Goal: Information Seeking & Learning: Learn about a topic

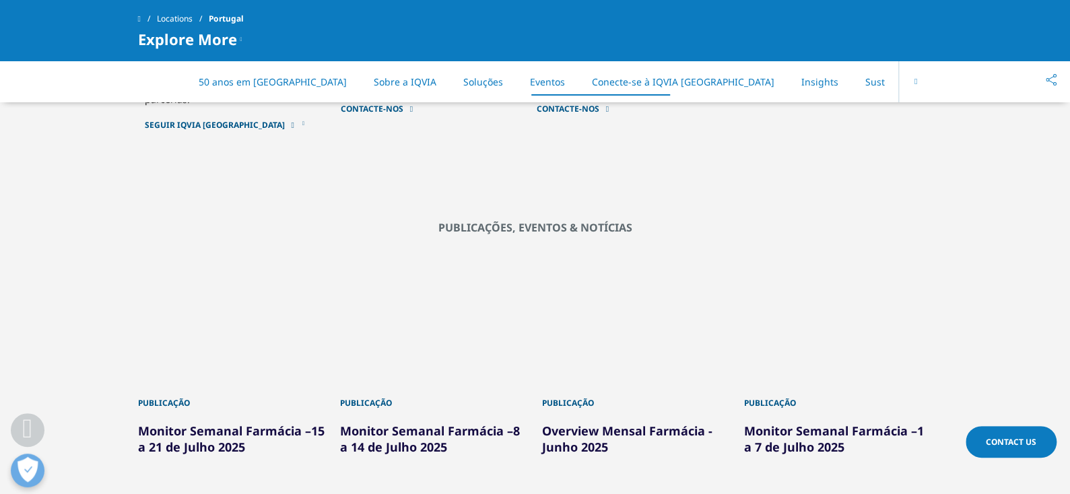
scroll to position [2627, 0]
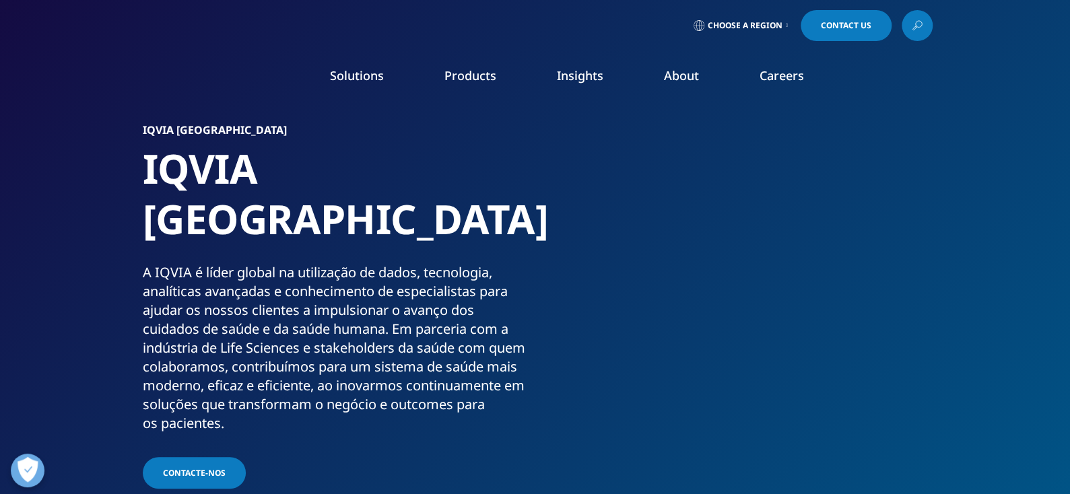
click at [545, 224] on p "Global Trends in R&D 2025" at bounding box center [567, 210] width 162 height 27
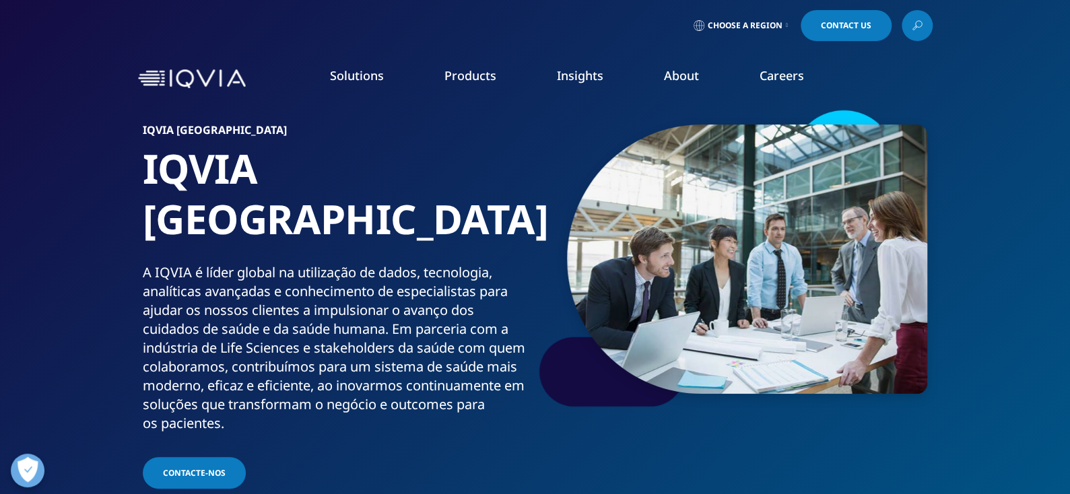
click at [560, 317] on link "READ MORE" at bounding box center [567, 322] width 162 height 11
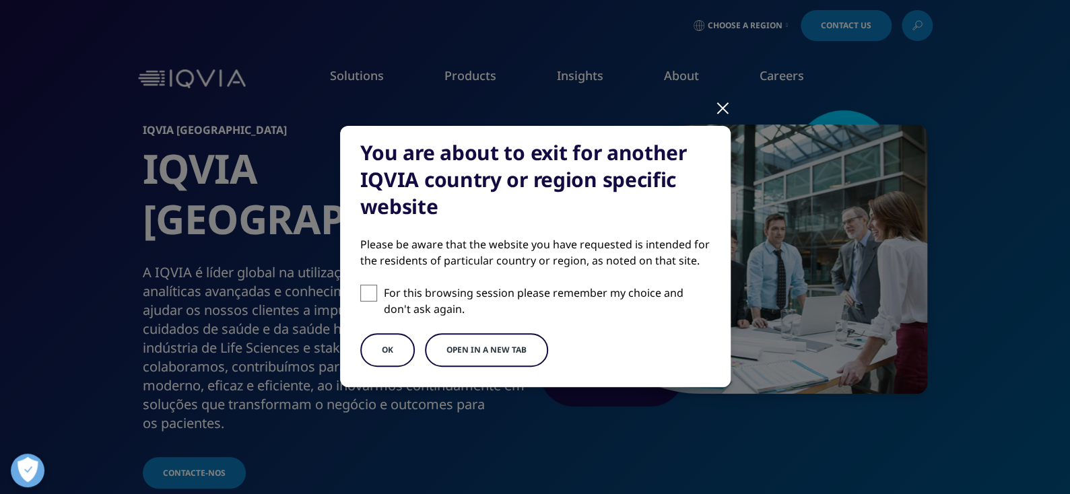
click at [717, 107] on div at bounding box center [722, 107] width 15 height 37
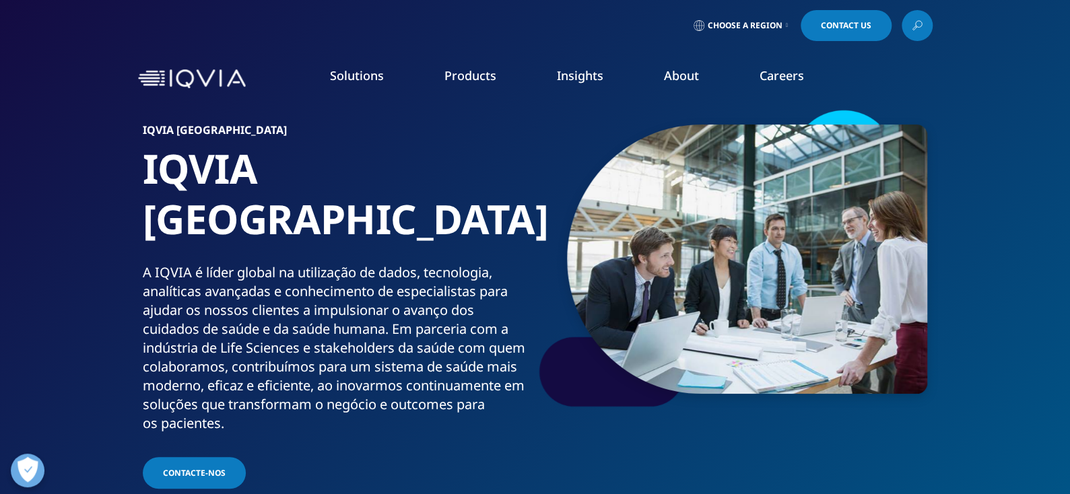
click at [556, 317] on link "READ MORE" at bounding box center [567, 322] width 162 height 11
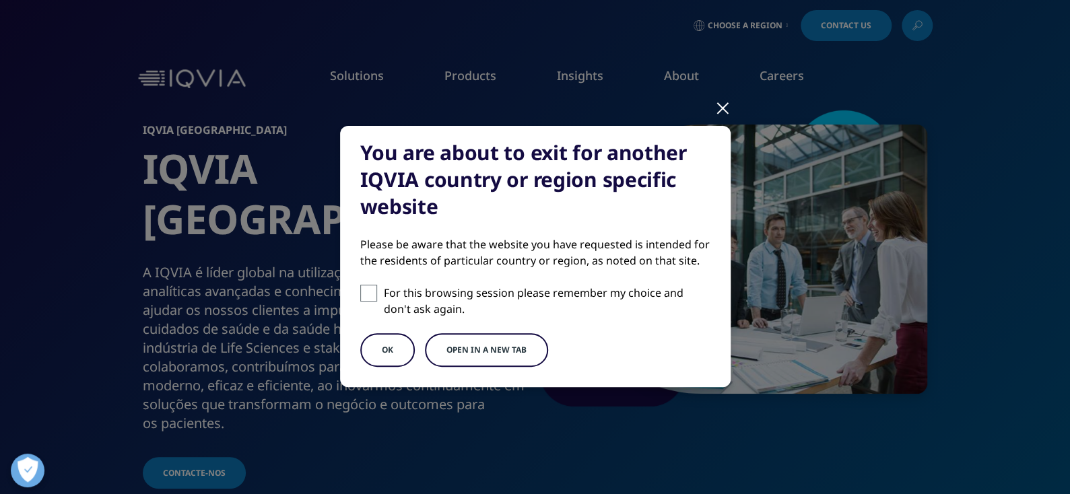
click at [377, 298] on label "For this browsing session please remember my choice and don't ask again." at bounding box center [535, 301] width 350 height 32
click at [377, 298] on input "For this browsing session please remember my choice and don't ask again." at bounding box center [368, 293] width 17 height 17
checkbox input "true"
click at [380, 346] on button "OK" at bounding box center [387, 350] width 55 height 34
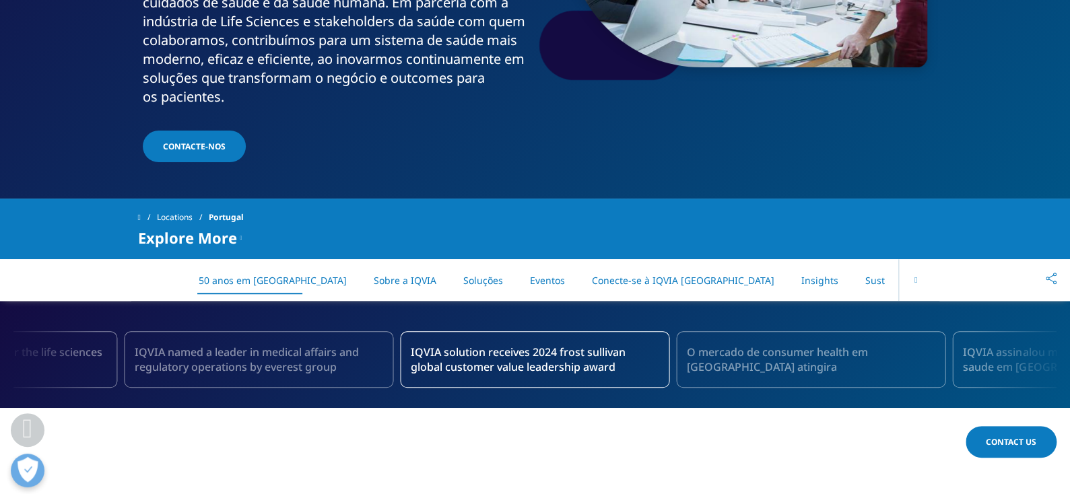
scroll to position [337, 0]
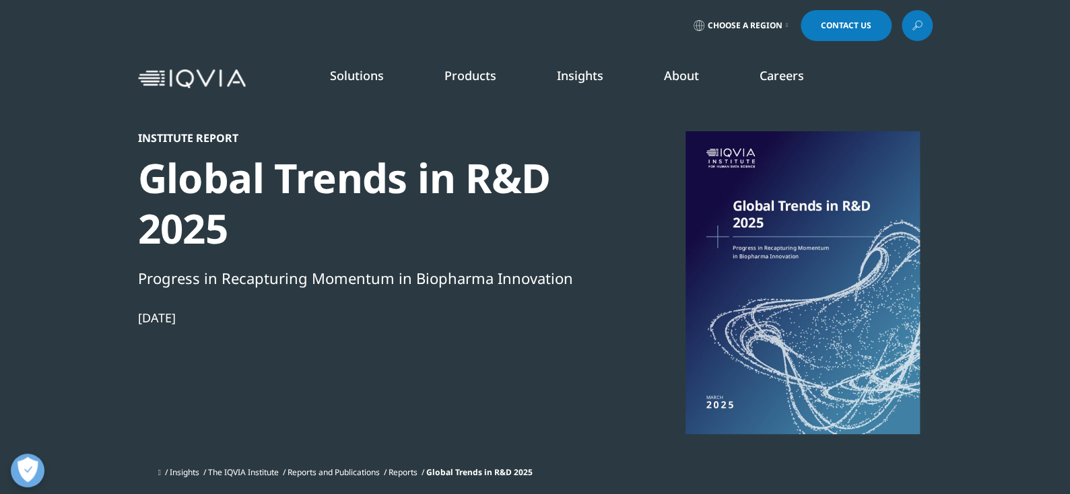
click at [819, 223] on div at bounding box center [803, 282] width 260 height 303
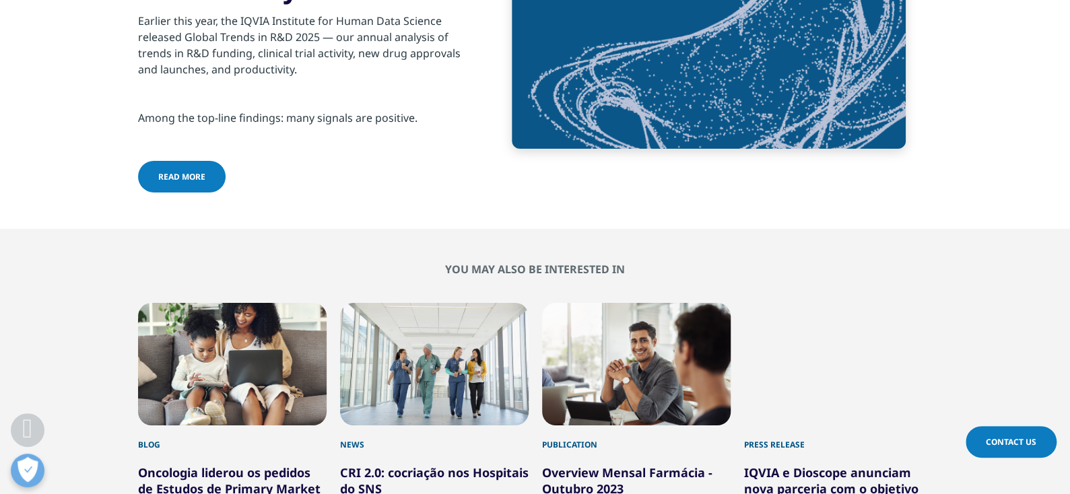
scroll to position [5187, 0]
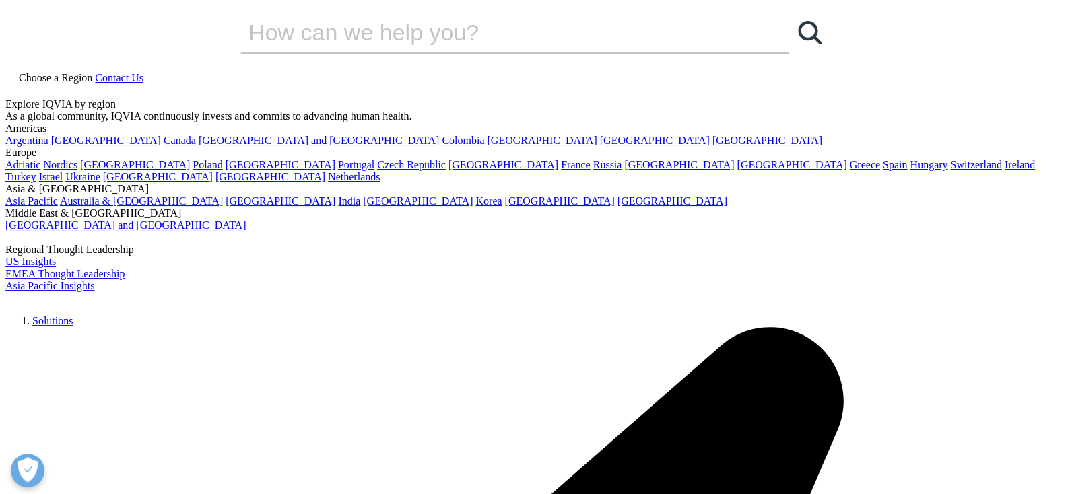
click at [95, 72] on icon at bounding box center [95, 77] width 0 height 11
click at [375, 170] on link "Portugal" at bounding box center [356, 164] width 36 height 11
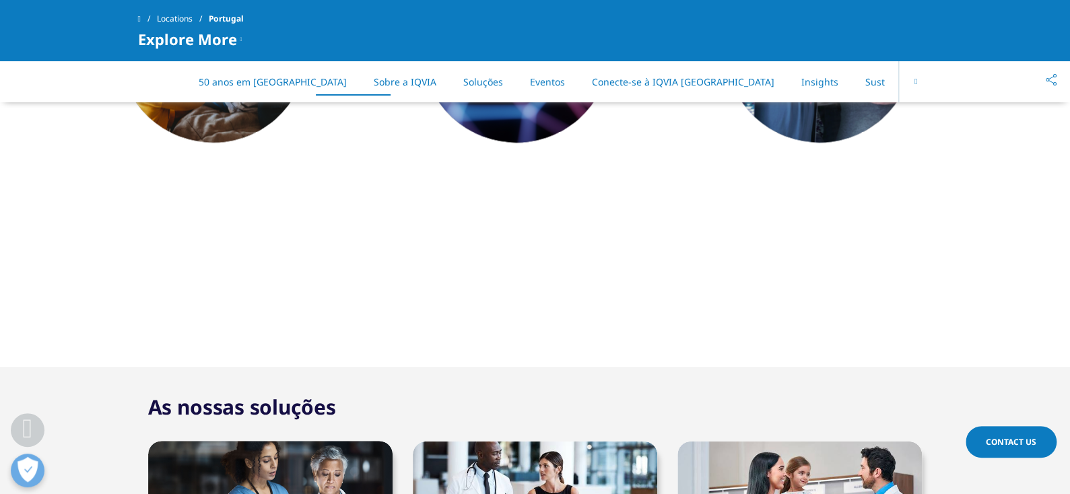
scroll to position [1347, 0]
